Goal: Transaction & Acquisition: Purchase product/service

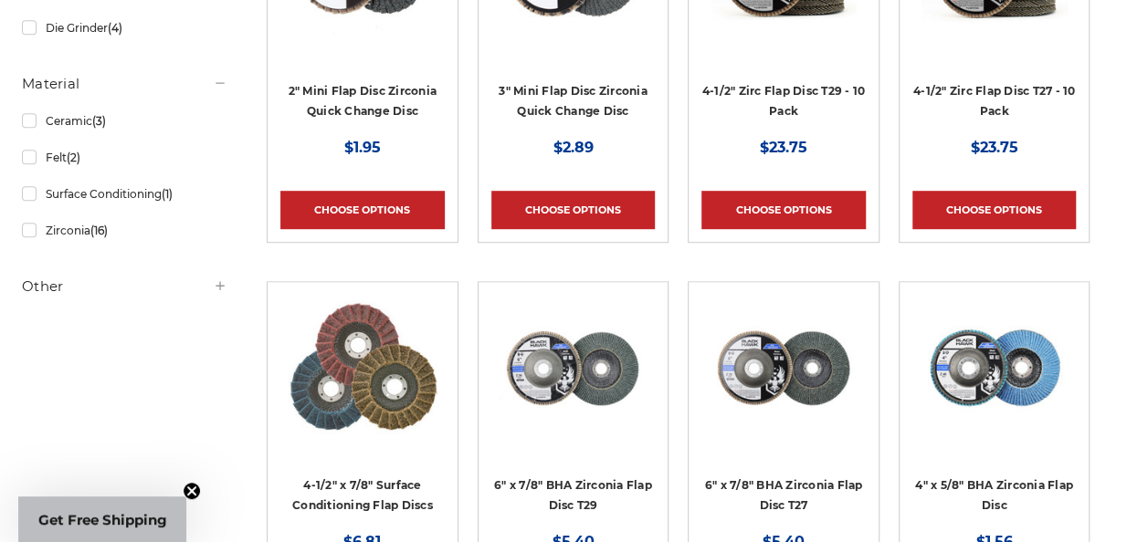
scroll to position [639, 0]
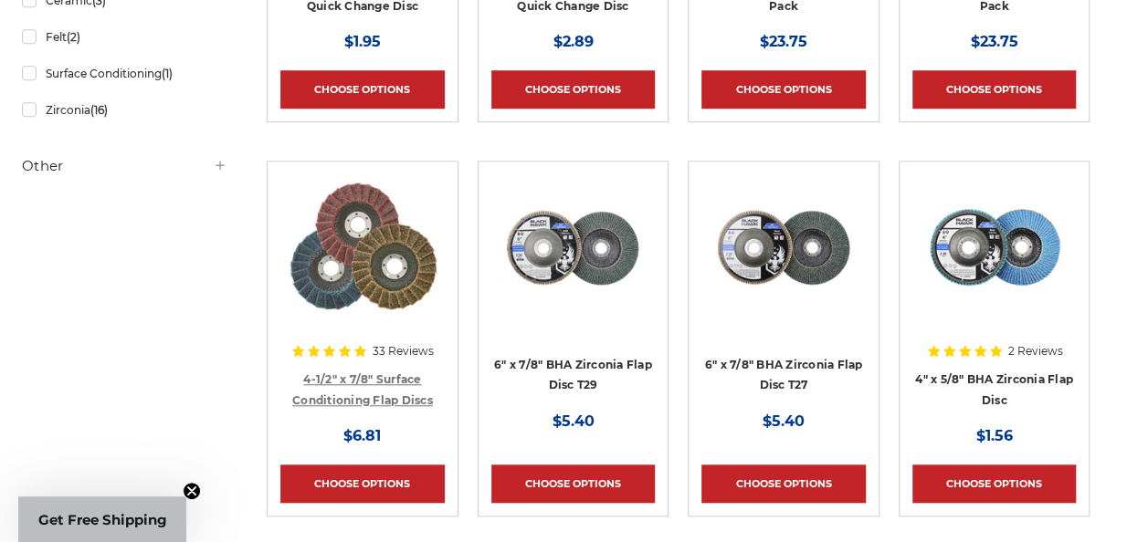
click at [362, 398] on link "4-1/2" x 7/8" Surface Conditioning Flap Discs" at bounding box center [362, 390] width 141 height 35
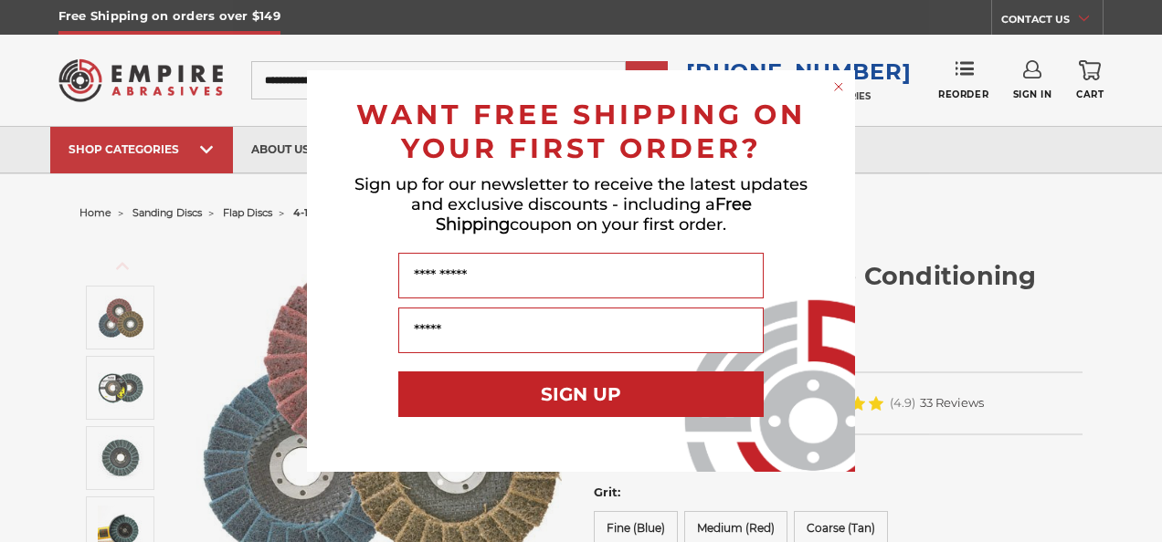
click at [835, 93] on circle "Close dialog" at bounding box center [838, 87] width 17 height 17
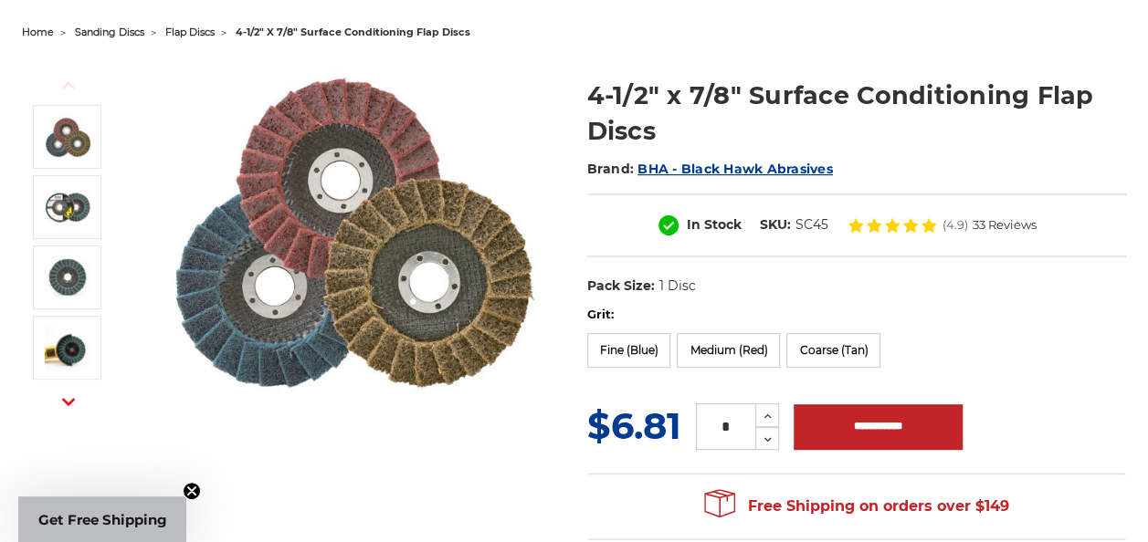
scroll to position [183, 0]
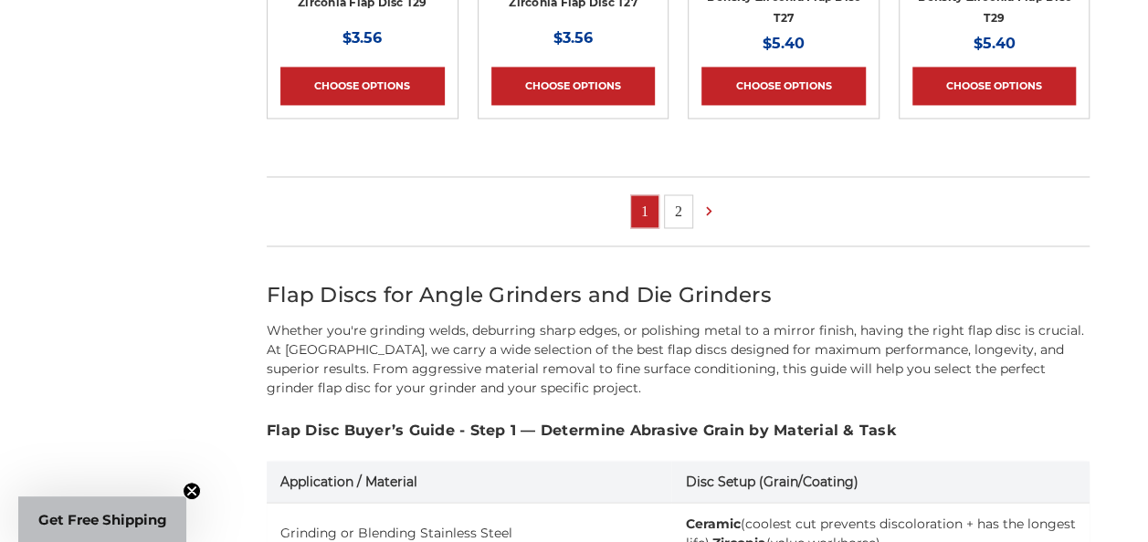
scroll to position [1461, 0]
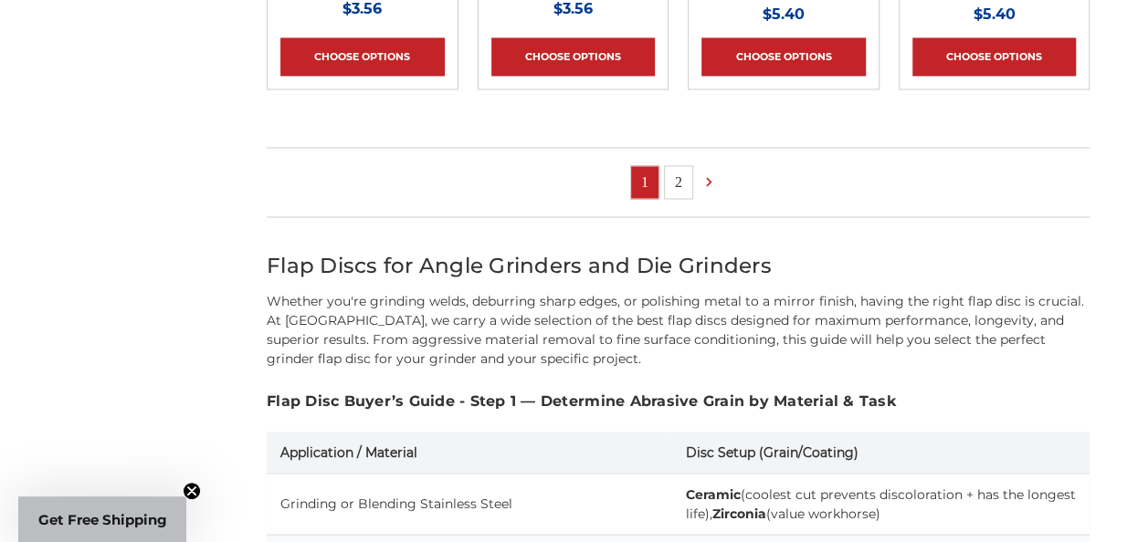
click at [686, 183] on link "2" at bounding box center [678, 182] width 27 height 32
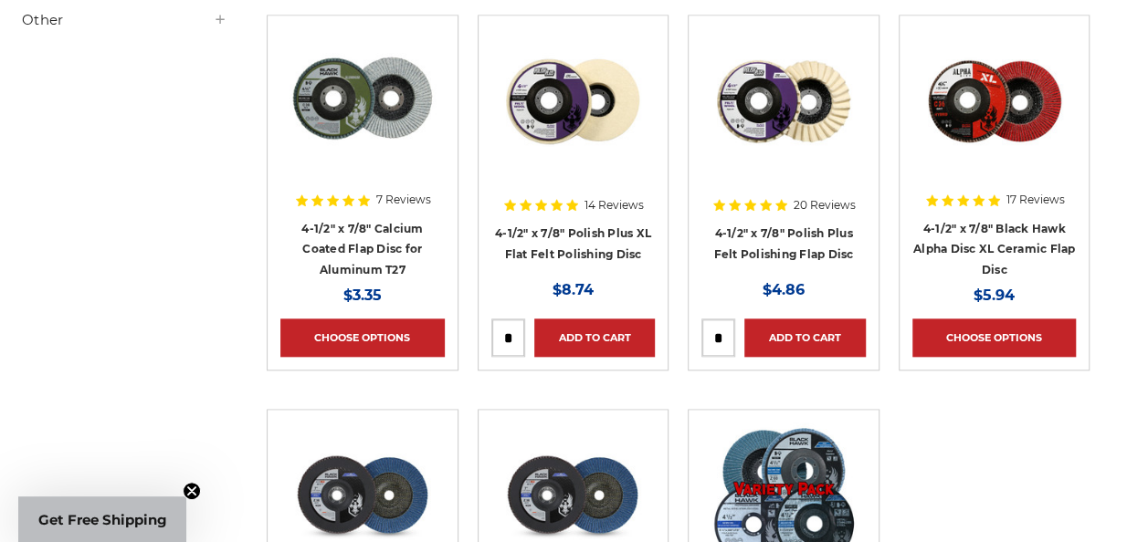
scroll to position [731, 0]
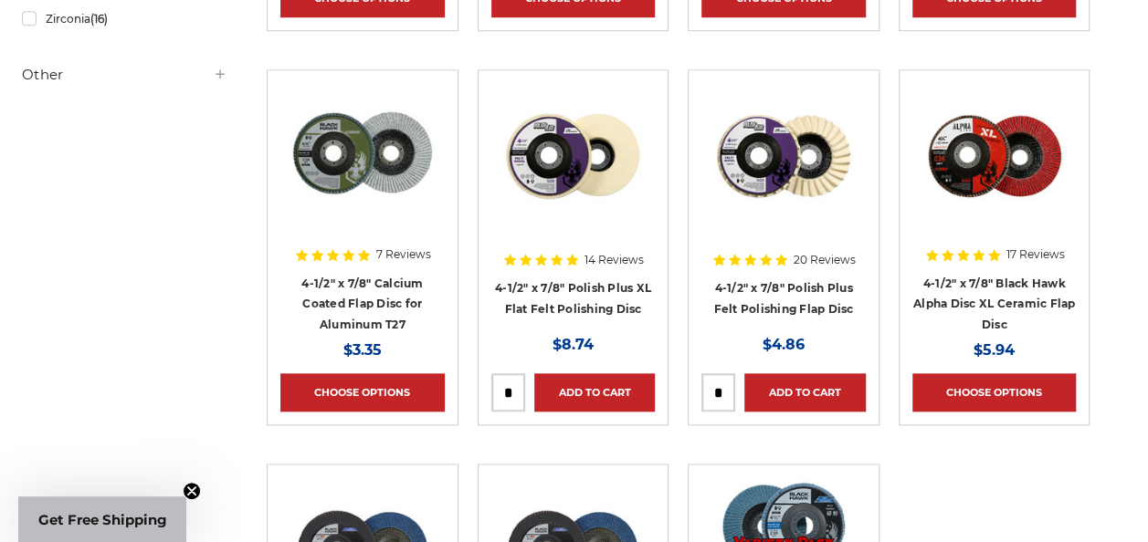
click at [815, 155] on img at bounding box center [783, 156] width 146 height 146
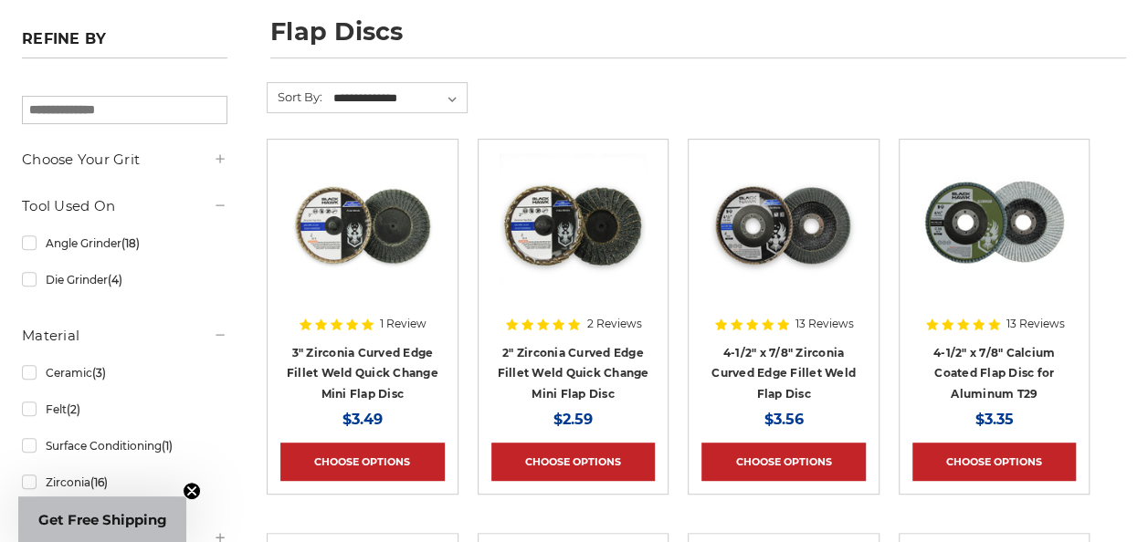
scroll to position [274, 0]
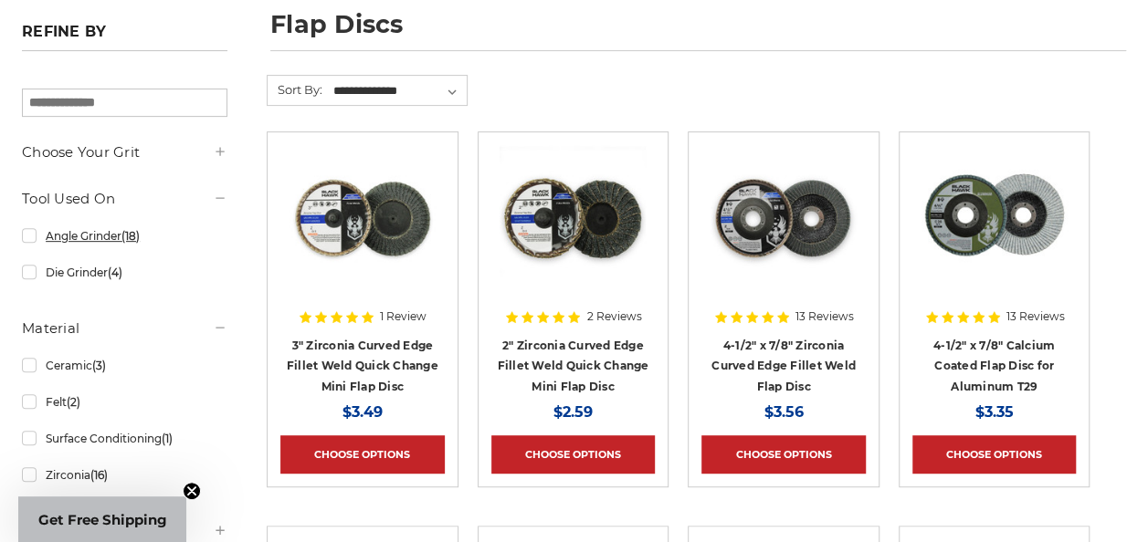
click at [163, 232] on link "Angle Grinder (18)" at bounding box center [124, 236] width 205 height 32
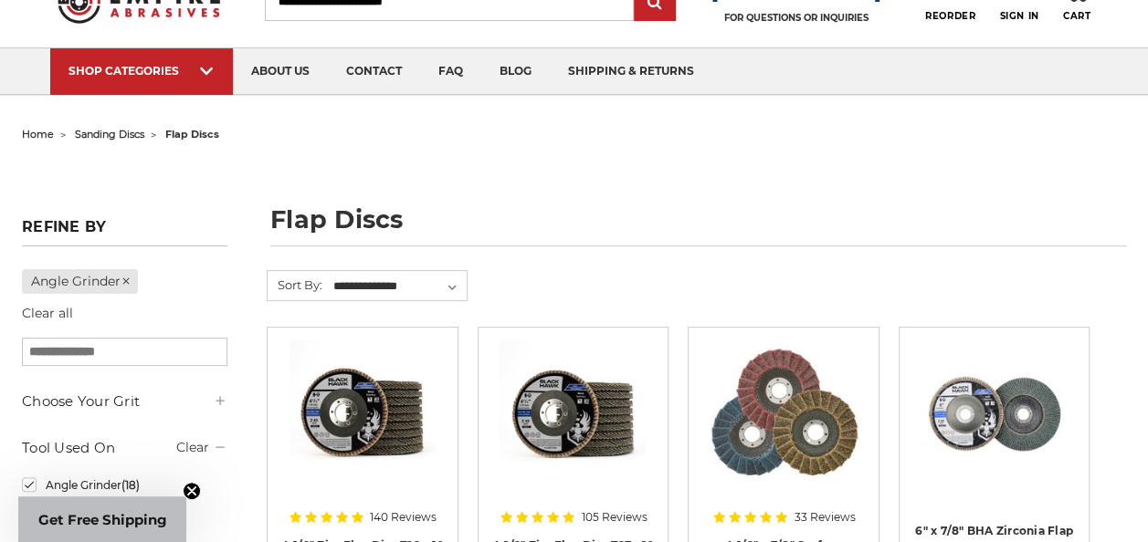
scroll to position [183, 0]
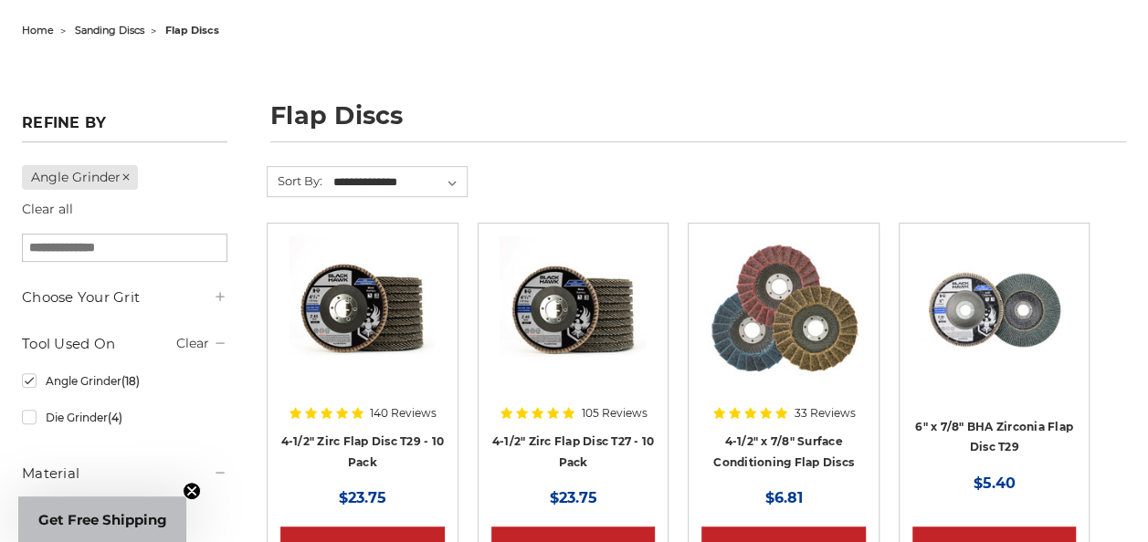
click at [435, 307] on img at bounding box center [362, 310] width 146 height 146
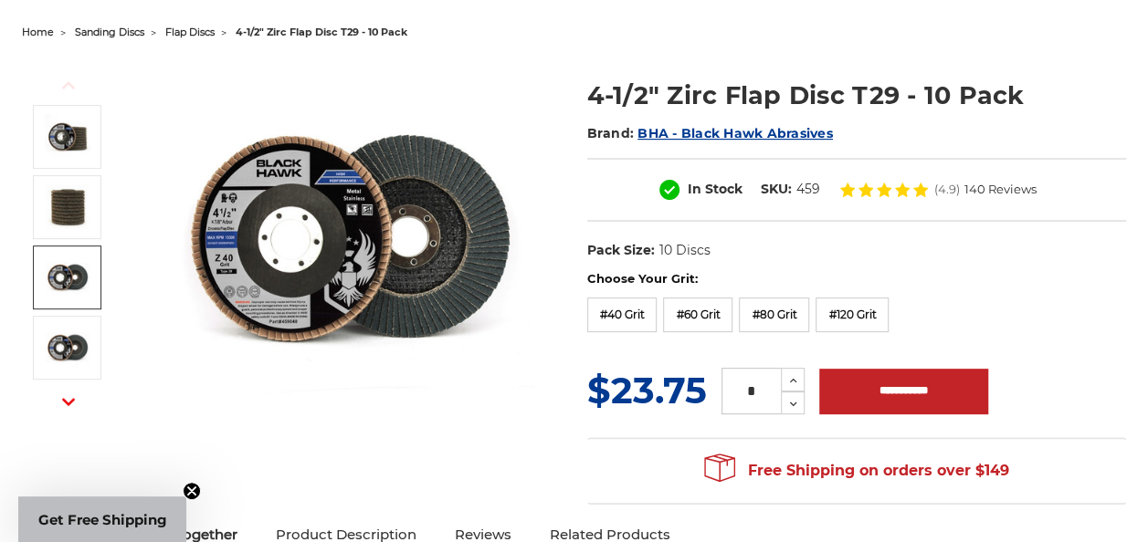
scroll to position [183, 0]
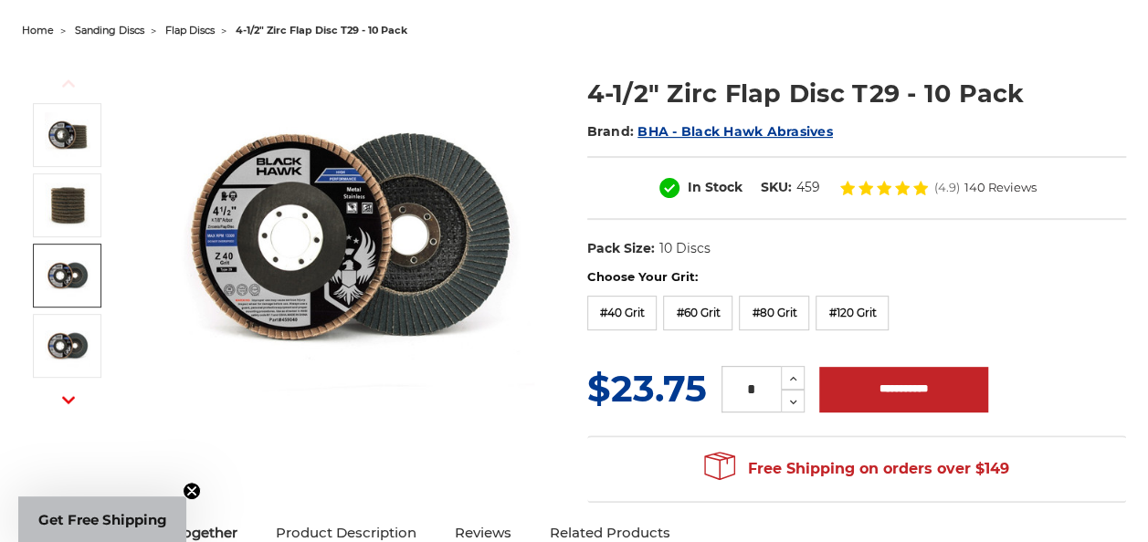
click at [90, 288] on img at bounding box center [68, 276] width 46 height 46
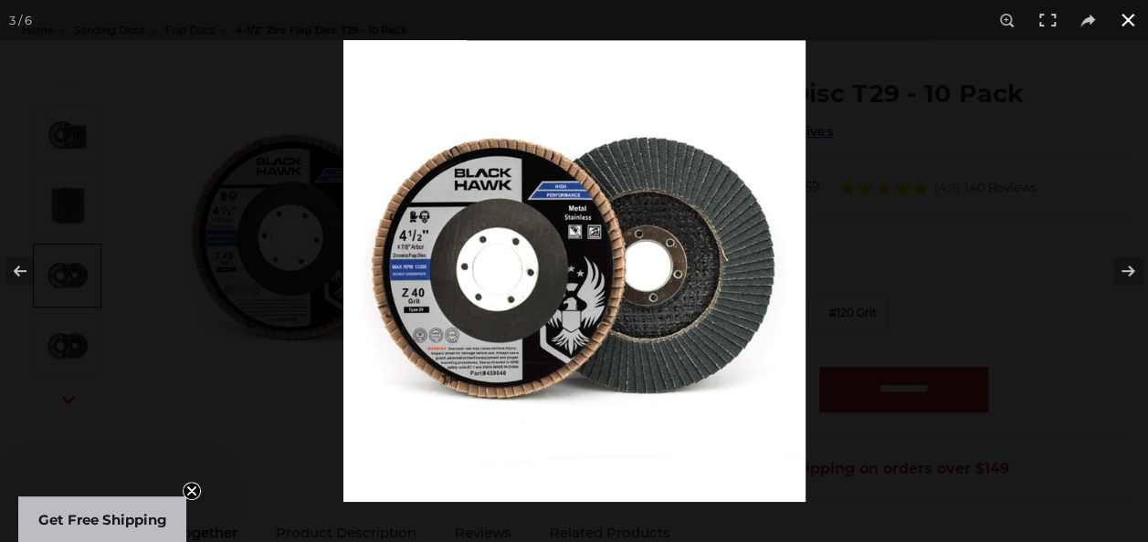
click at [1127, 17] on button at bounding box center [1128, 20] width 40 height 40
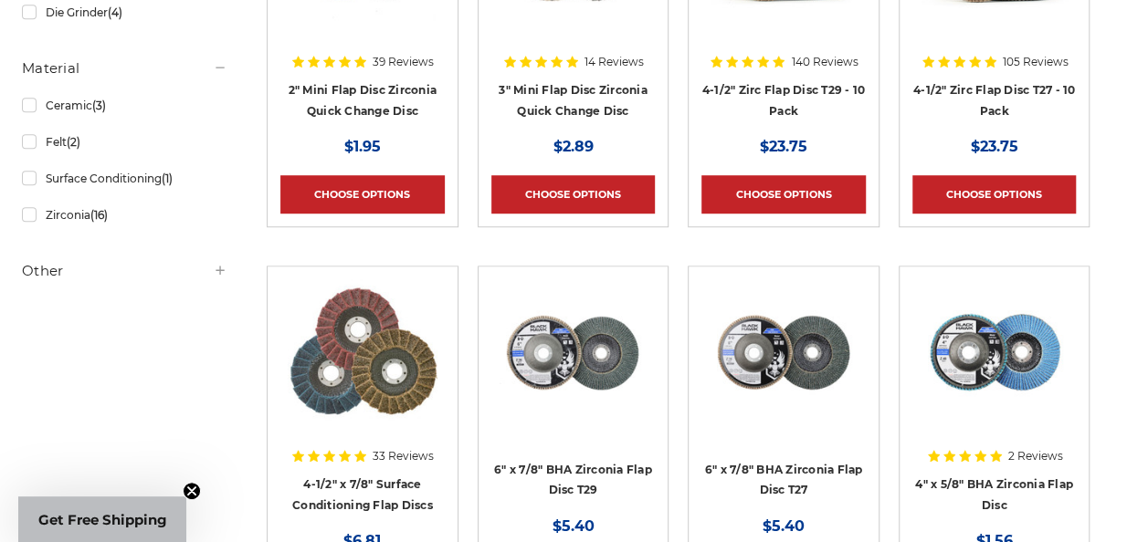
scroll to position [548, 0]
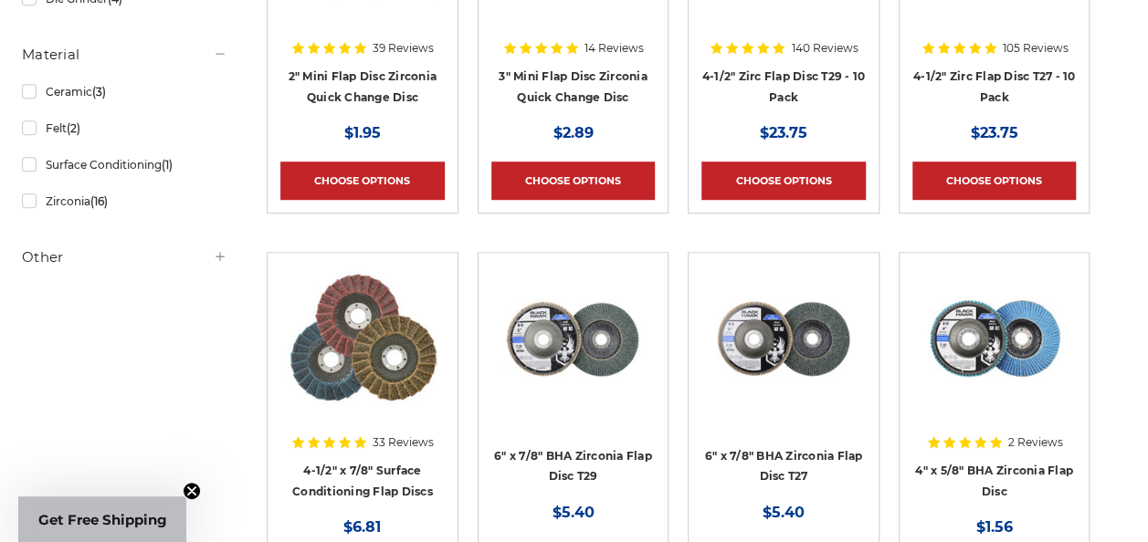
click at [391, 339] on img at bounding box center [363, 339] width 150 height 146
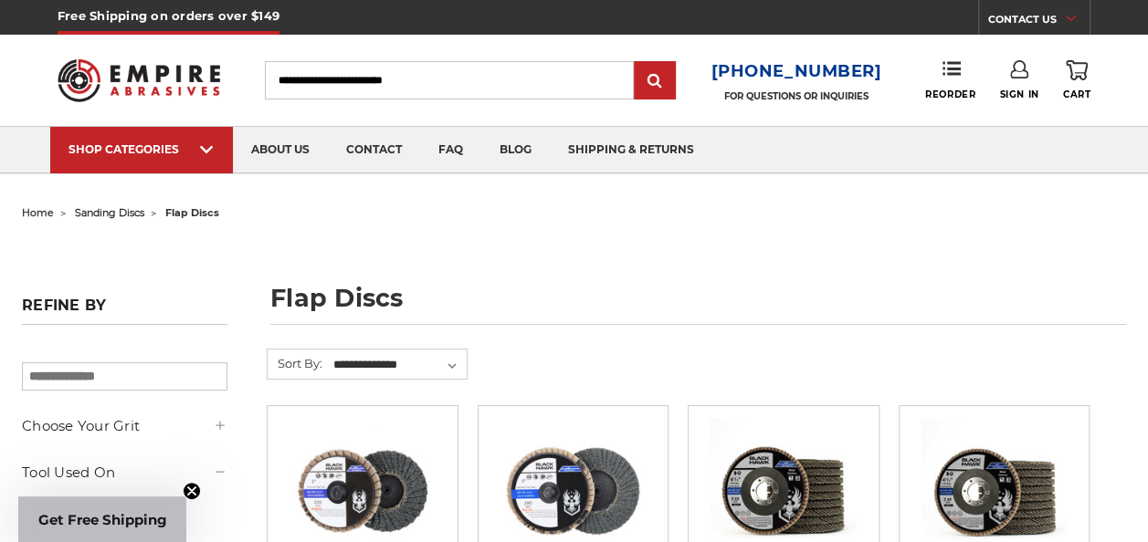
scroll to position [274, 0]
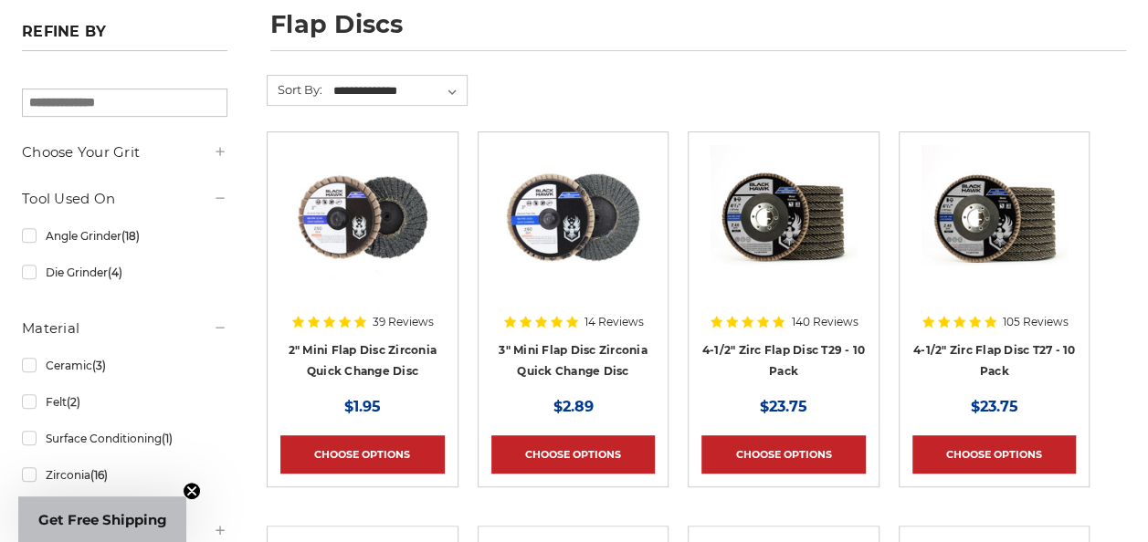
click at [227, 156] on icon at bounding box center [220, 151] width 15 height 15
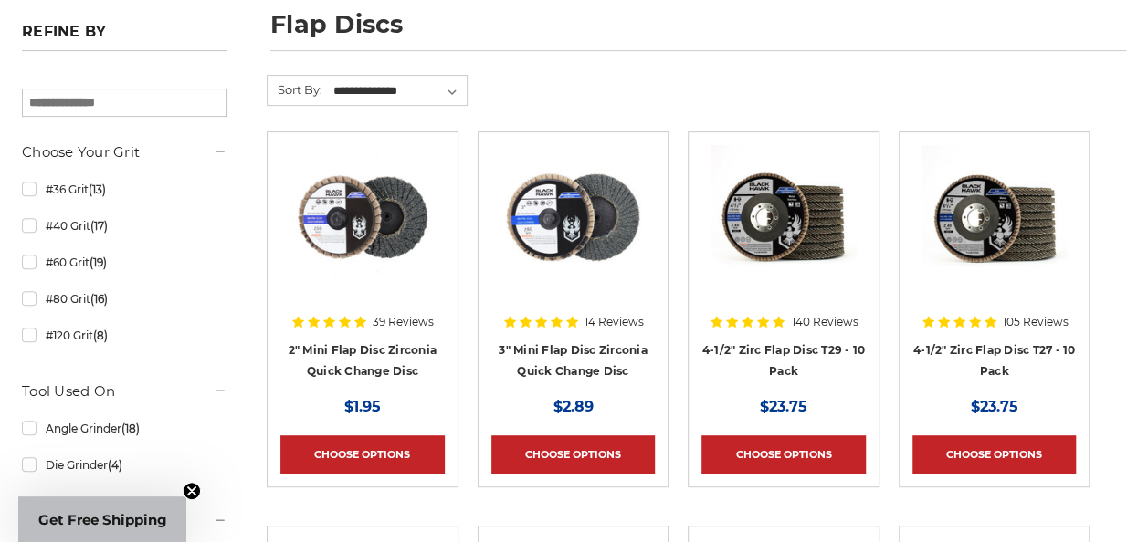
click at [192, 493] on circle "Close teaser" at bounding box center [192, 491] width 17 height 17
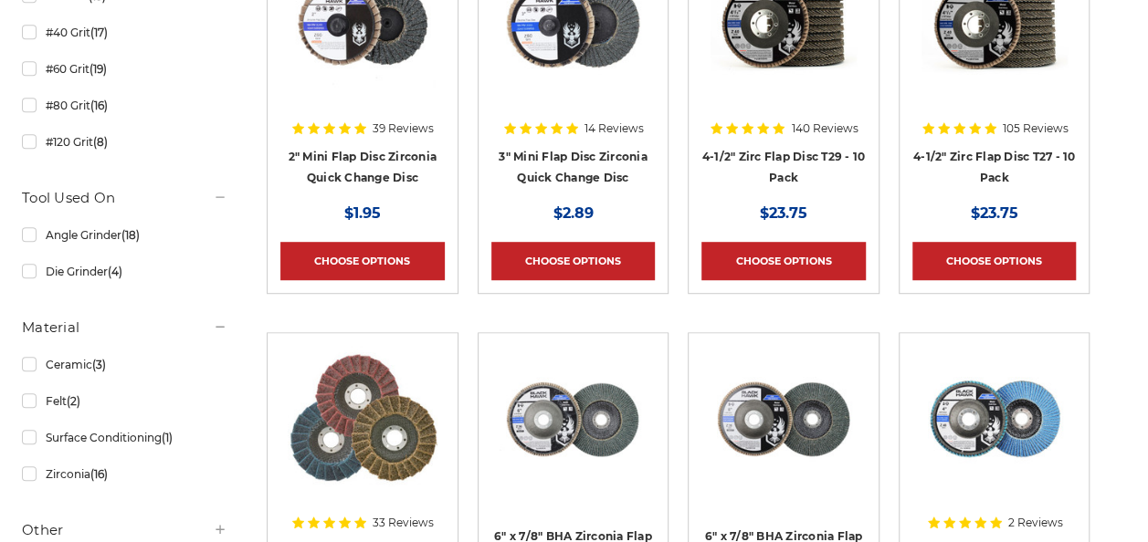
scroll to position [548, 0]
